Goal: Task Accomplishment & Management: Manage account settings

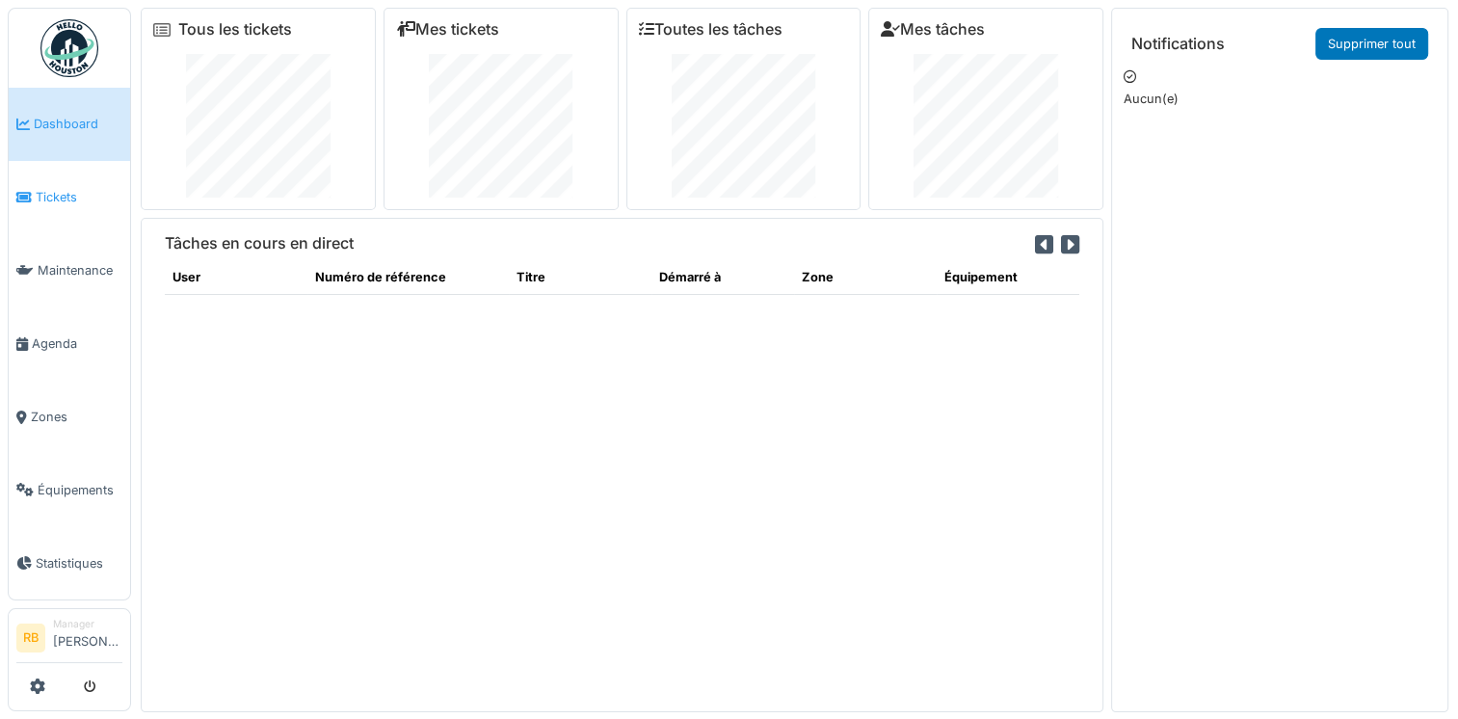
click at [55, 188] on span "Tickets" at bounding box center [79, 197] width 87 height 18
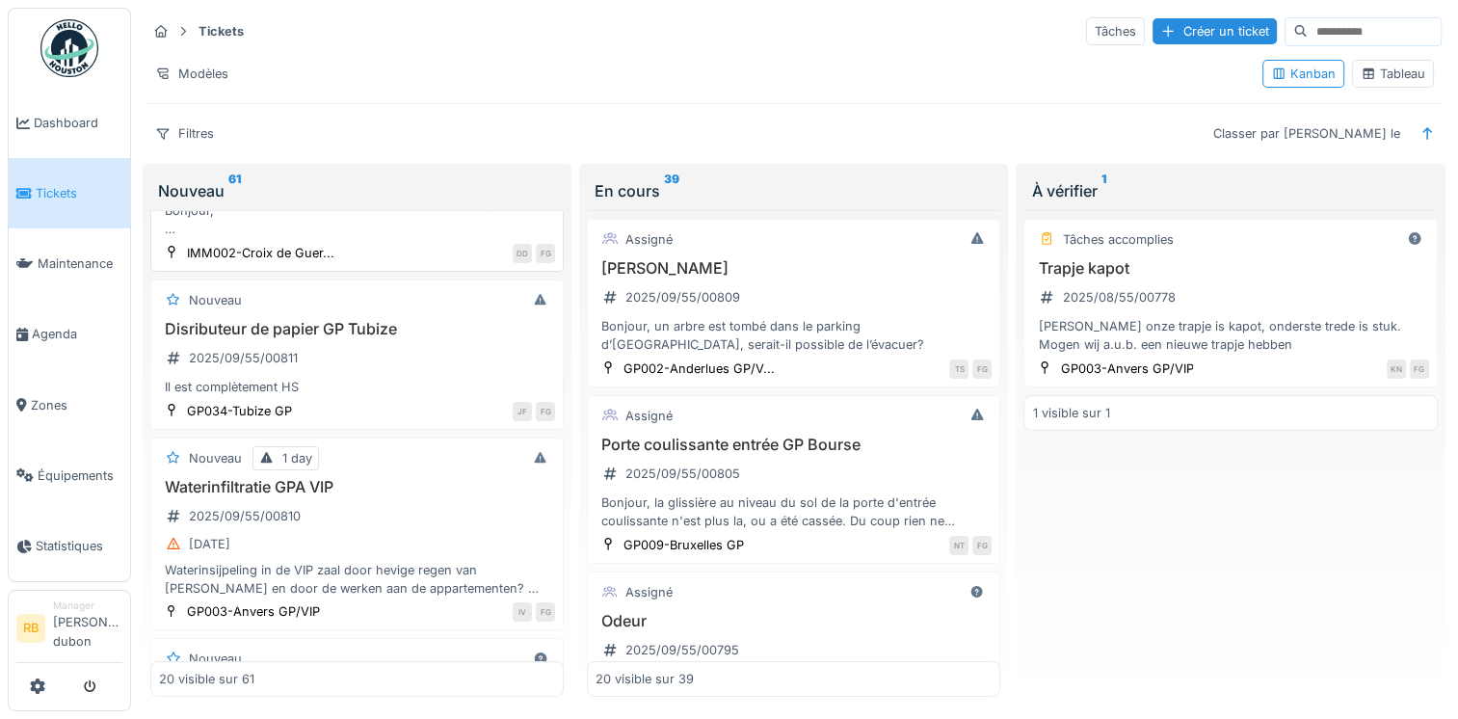
scroll to position [297, 0]
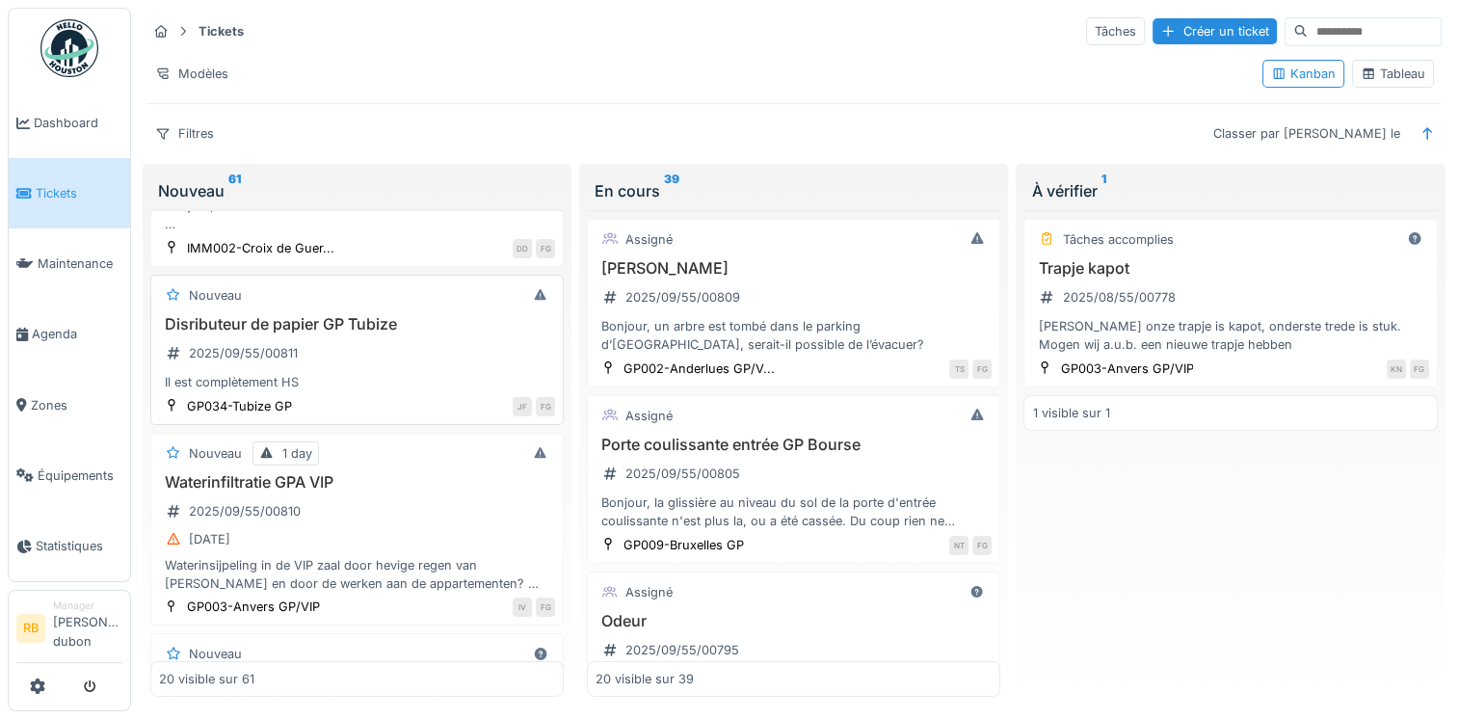
click at [350, 330] on h3 "Disributeur de papier GP Tubize" at bounding box center [357, 324] width 396 height 18
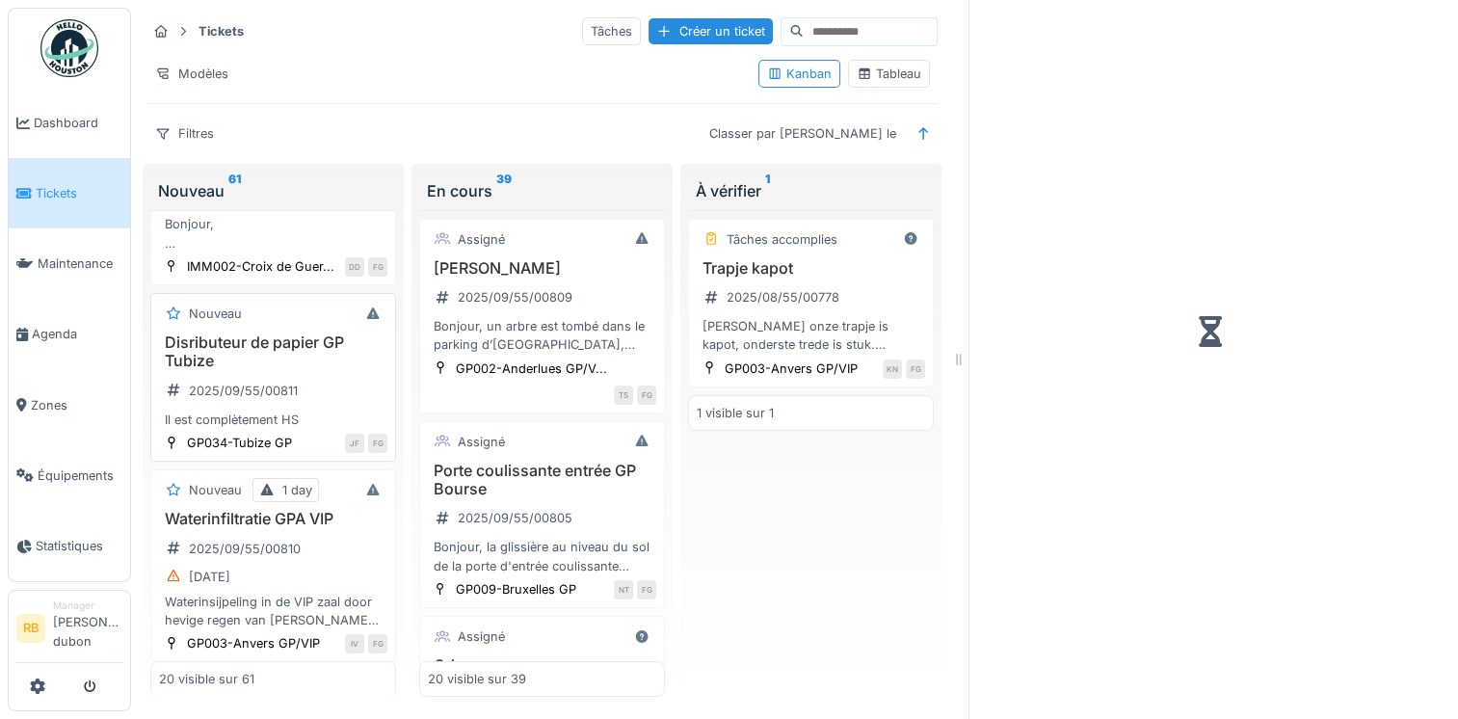
scroll to position [341, 0]
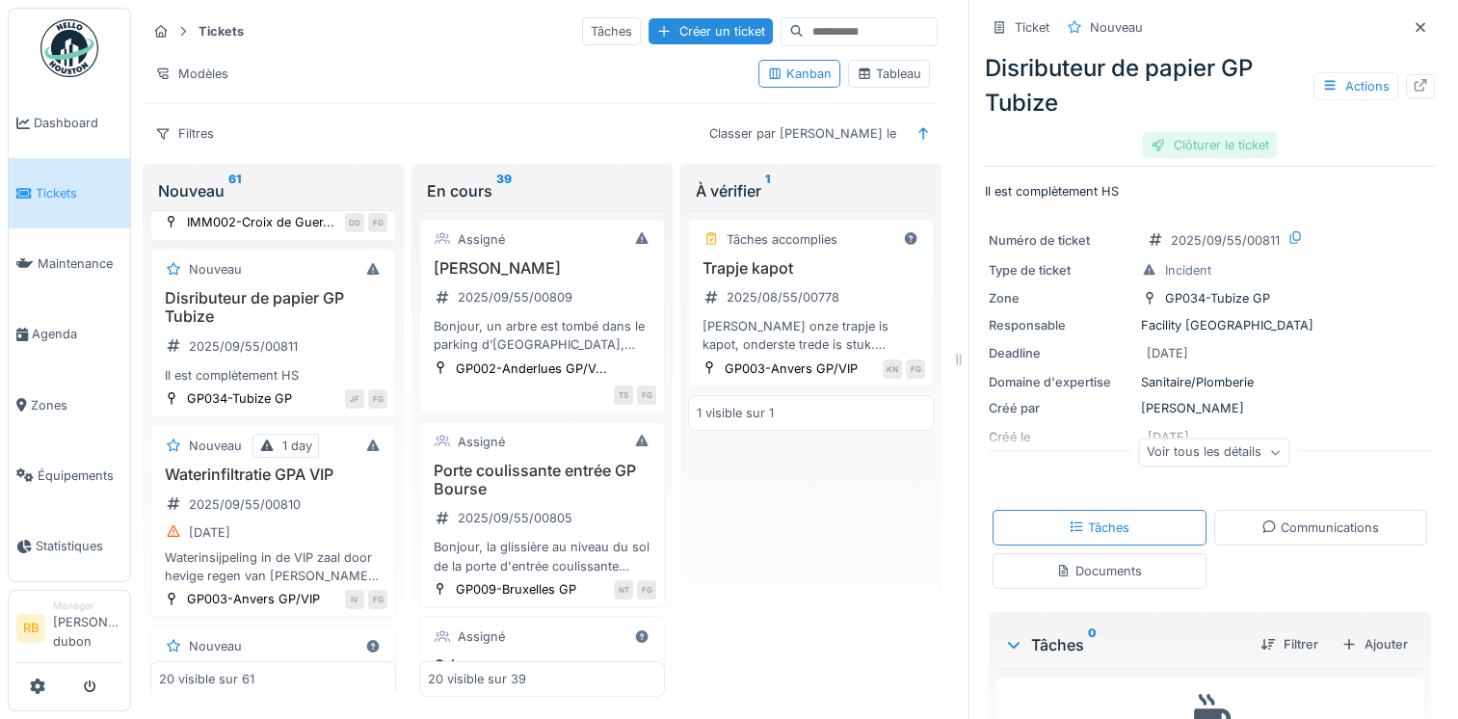
click at [1164, 148] on div "Clôturer le ticket" at bounding box center [1210, 145] width 134 height 26
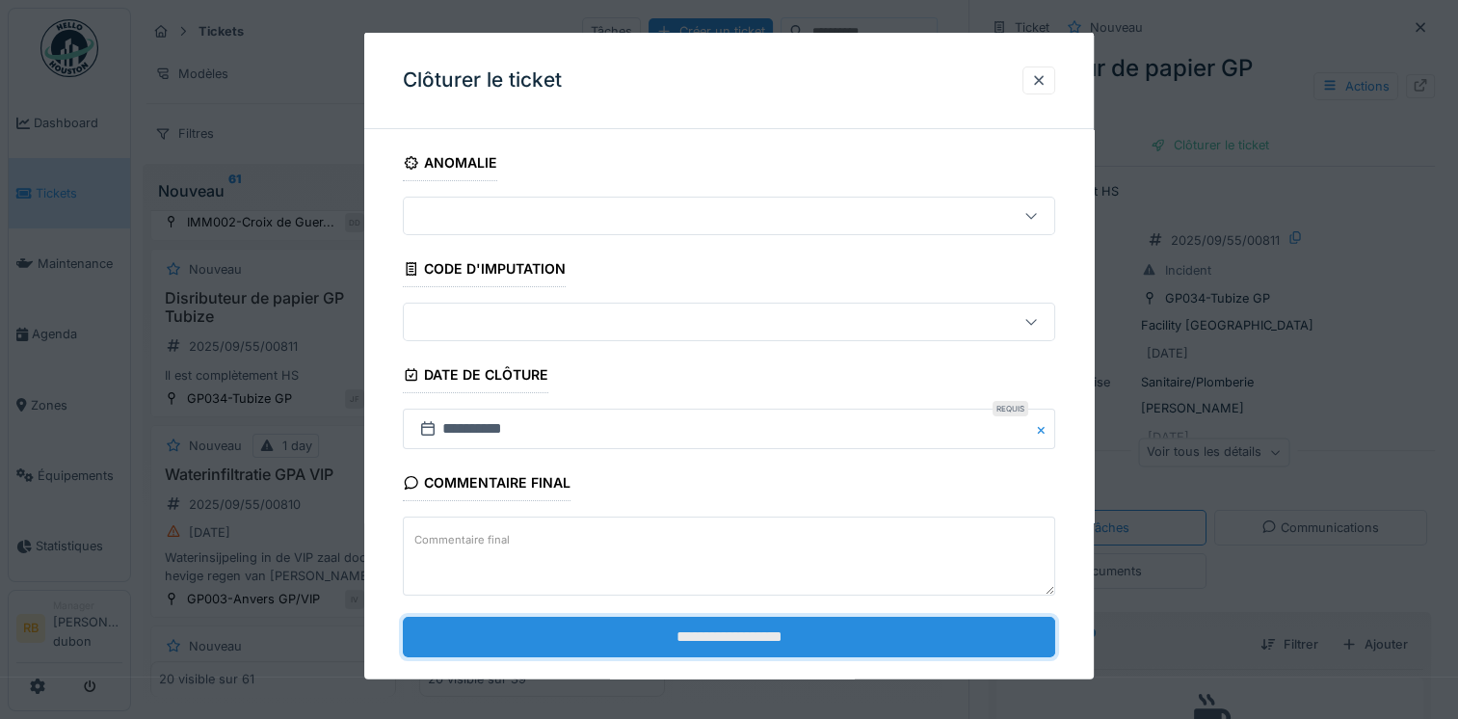
click at [829, 638] on input "**********" at bounding box center [729, 636] width 653 height 40
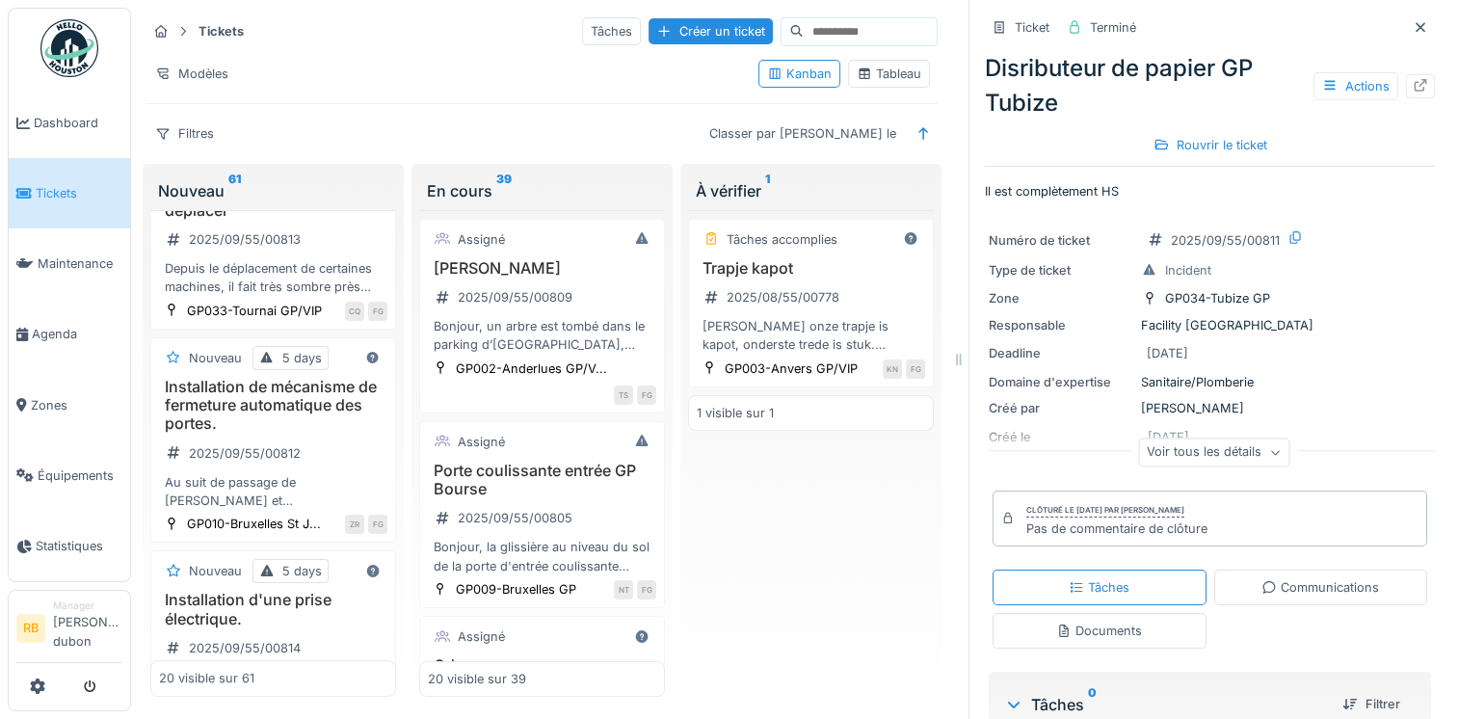
scroll to position [838, 0]
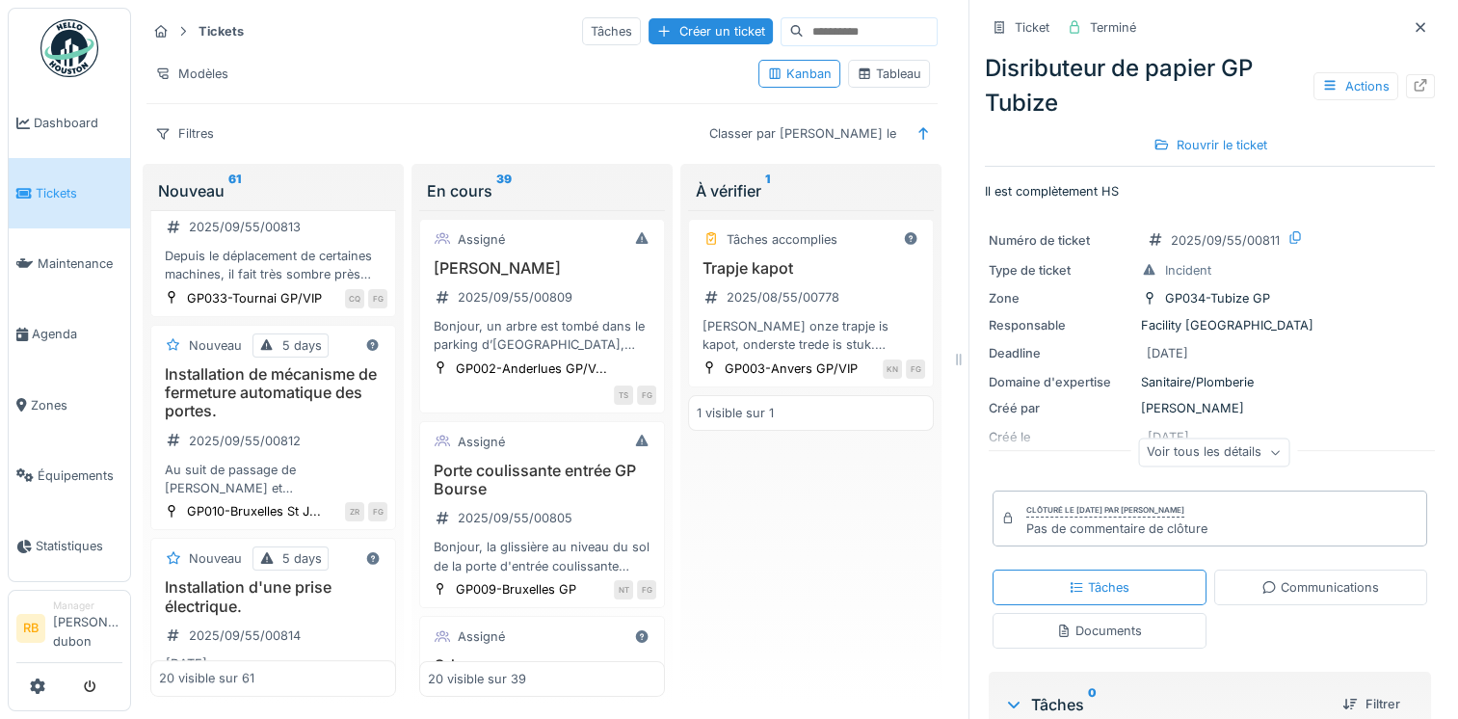
click at [326, 497] on div "Installation de mécanisme de fermeture automatique des portes. 2025/09/55/00812…" at bounding box center [273, 431] width 228 height 132
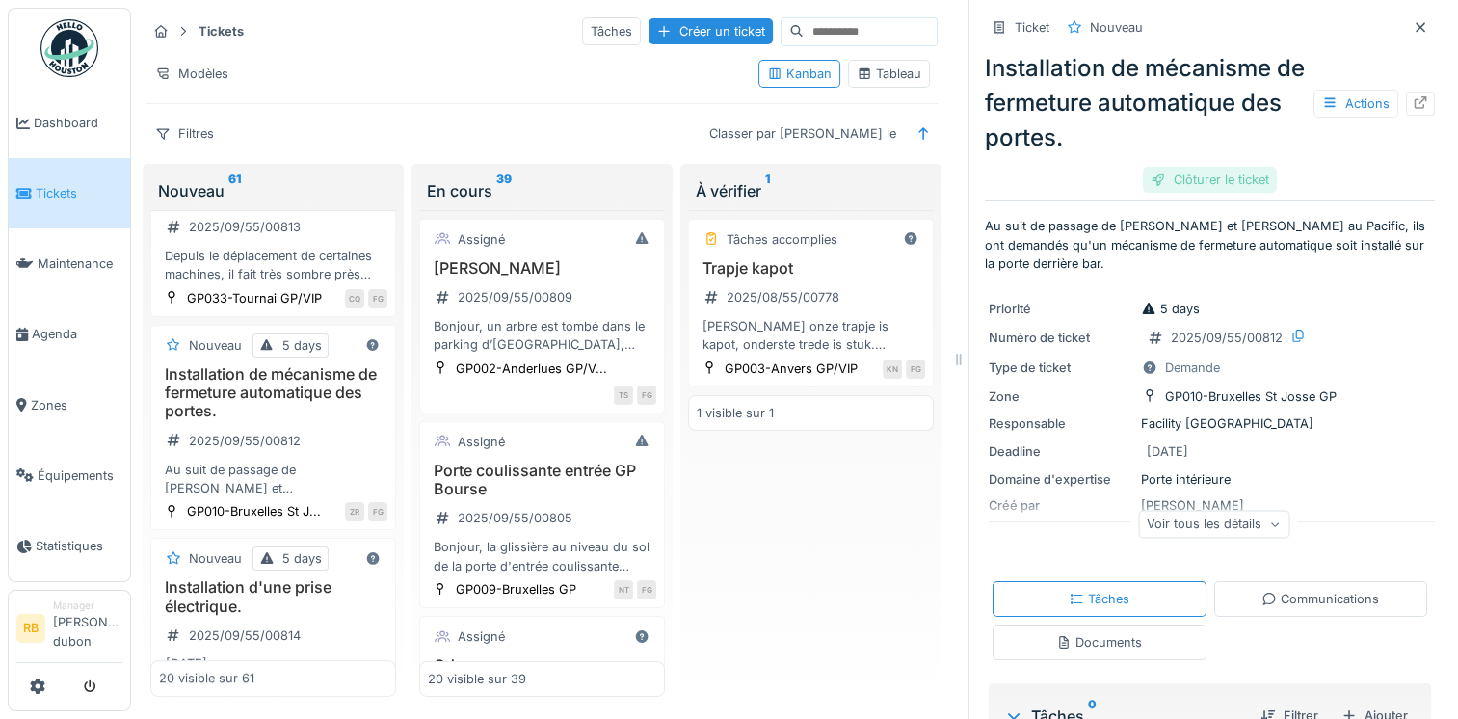
click at [1170, 169] on div "Clôturer le ticket" at bounding box center [1210, 180] width 134 height 26
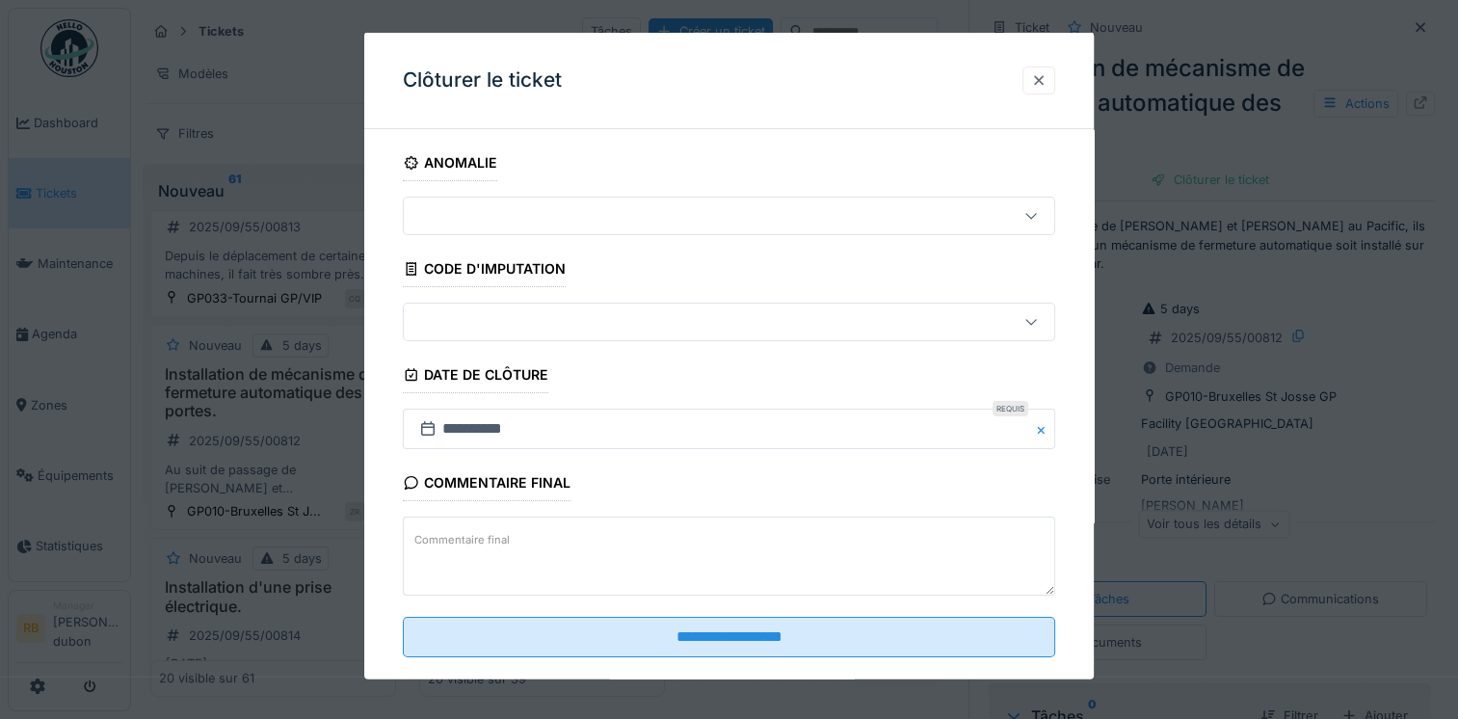
click at [1047, 82] on div at bounding box center [1038, 79] width 15 height 18
